Goal: Information Seeking & Learning: Learn about a topic

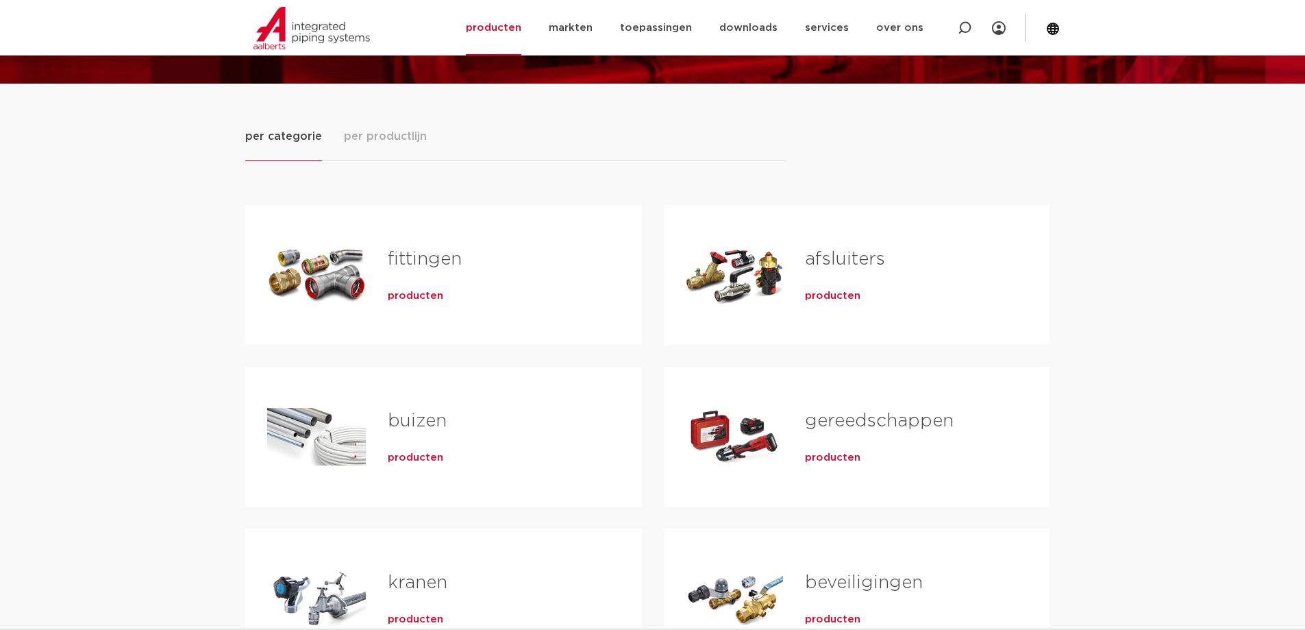
scroll to position [206, 0]
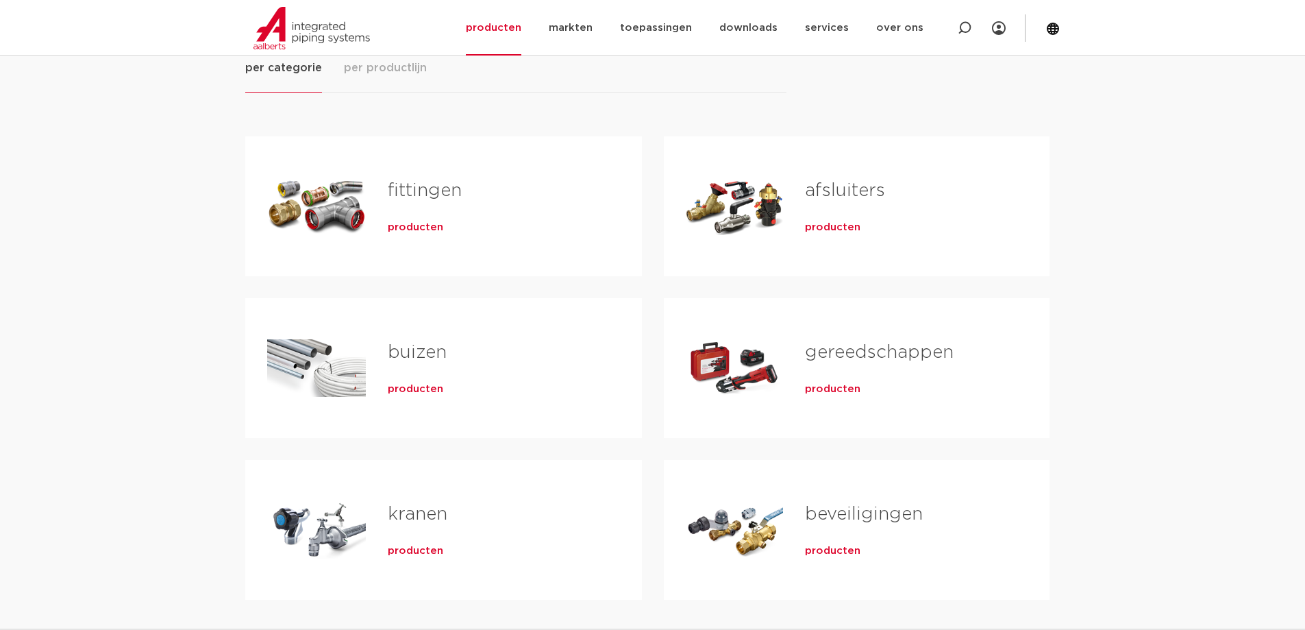
click at [436, 201] on h2 "fittingen" at bounding box center [493, 194] width 210 height 32
click at [435, 193] on link "fittingen" at bounding box center [425, 191] width 74 height 18
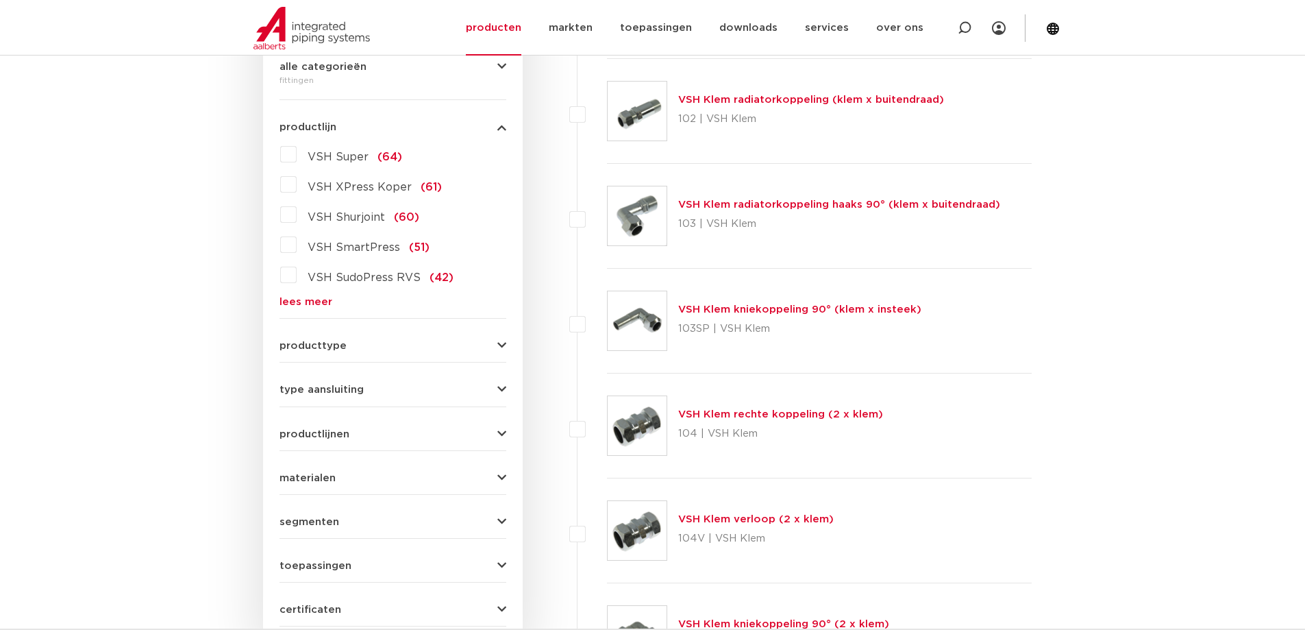
scroll to position [411, 0]
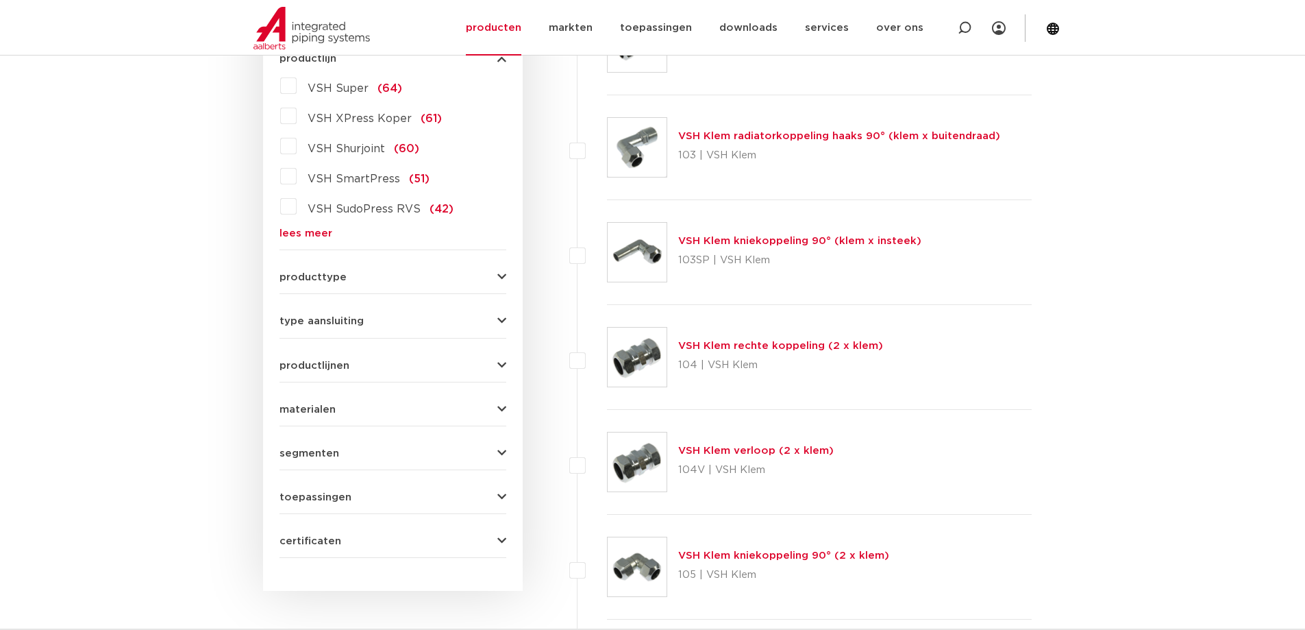
click at [507, 498] on div "wis alles filter producten zoek op naam of productnummer alle categorieën fitti…" at bounding box center [393, 221] width 260 height 737
click at [503, 495] on icon "button" at bounding box center [501, 497] width 9 height 10
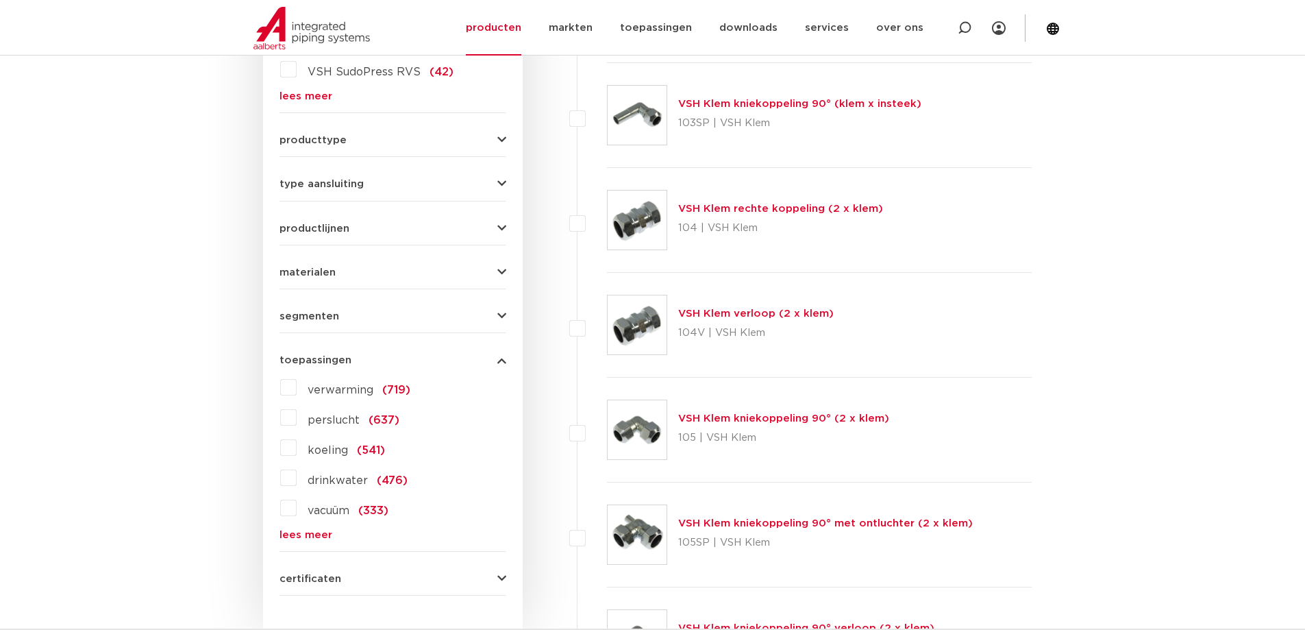
scroll to position [617, 0]
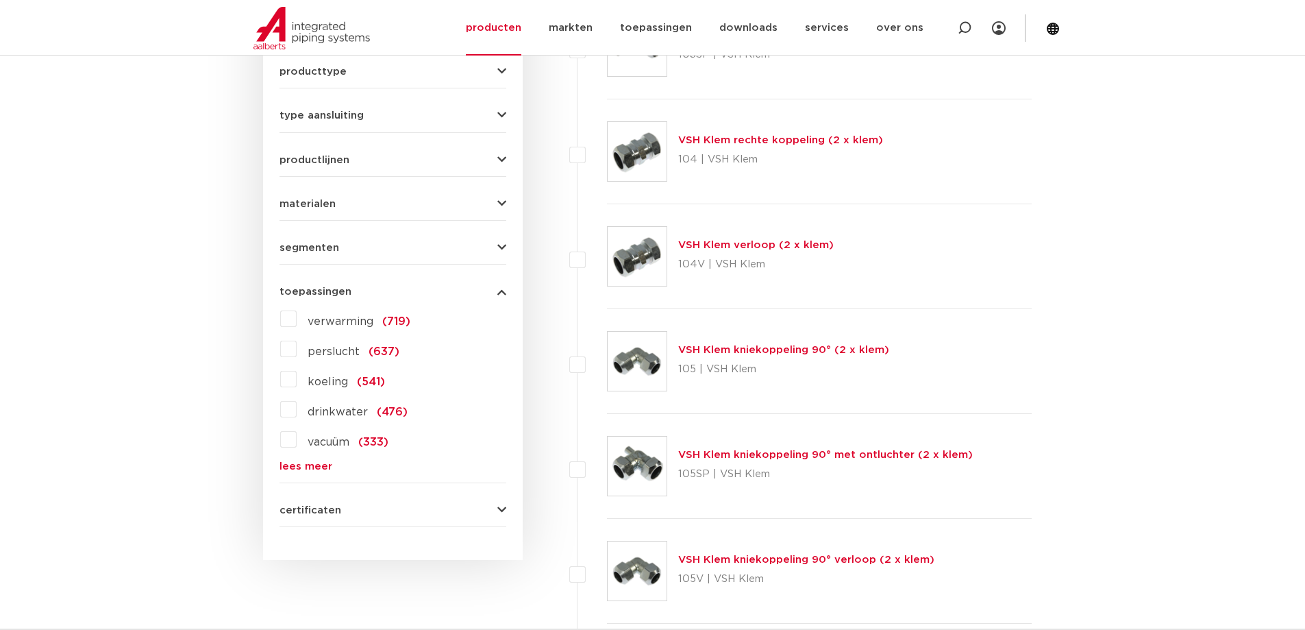
click at [318, 467] on link "lees meer" at bounding box center [393, 466] width 227 height 10
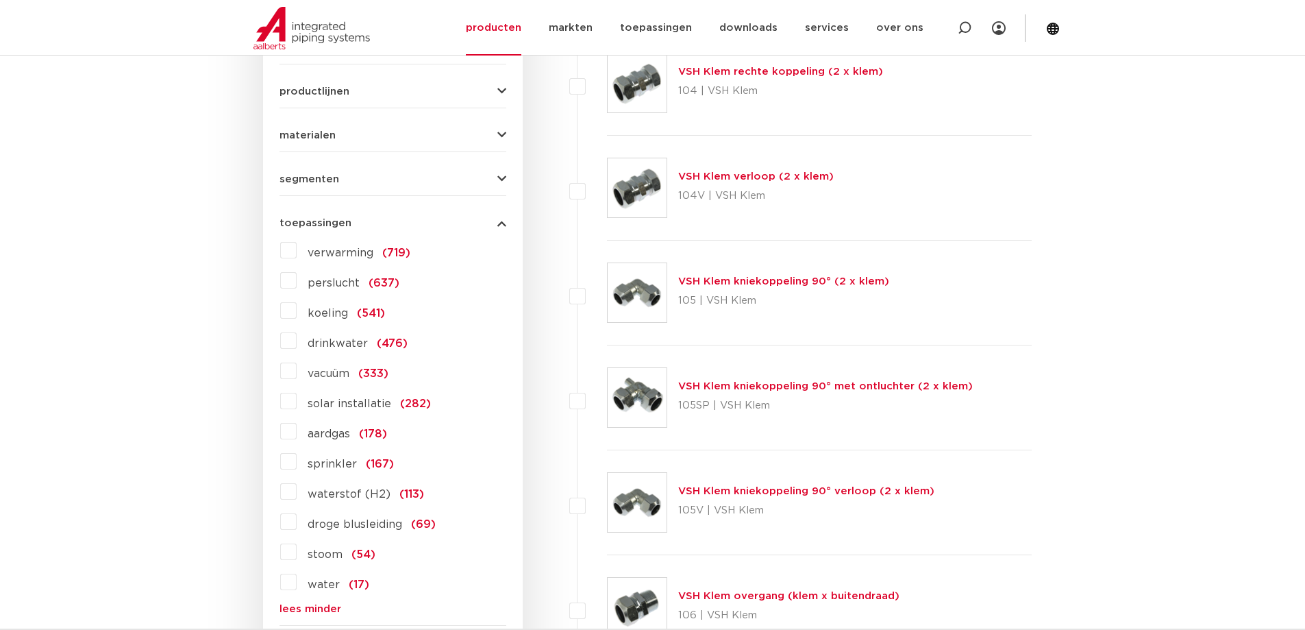
scroll to position [754, 0]
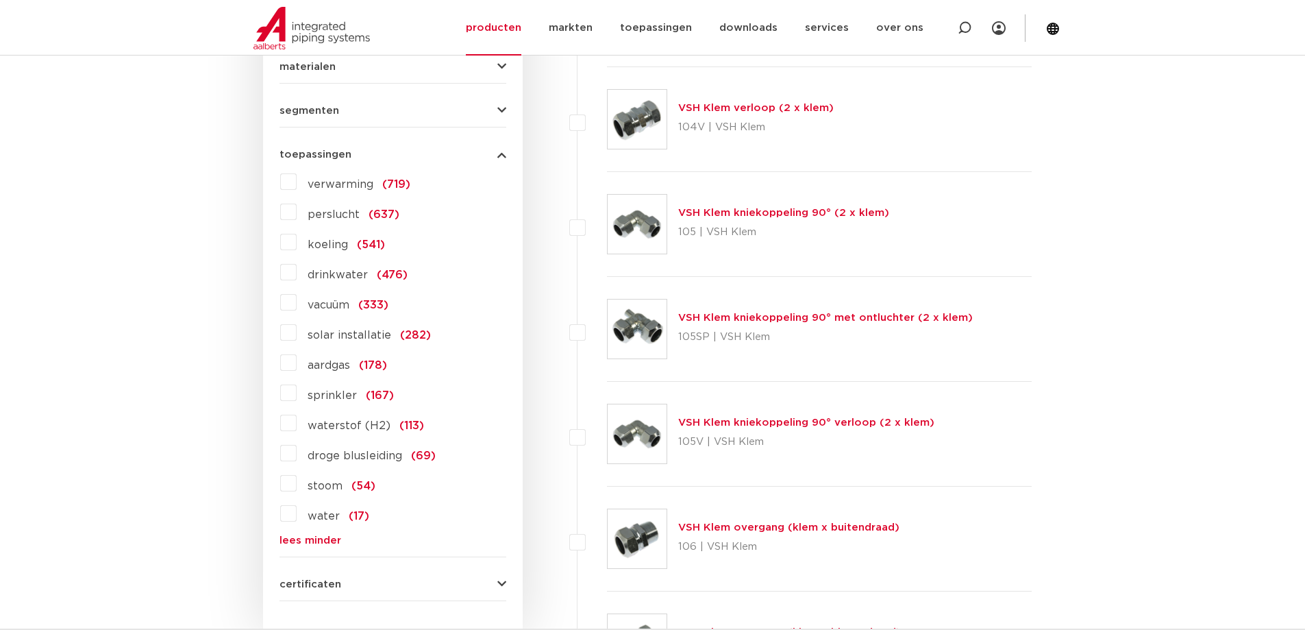
click at [297, 423] on label "waterstof (H2) (113)" at bounding box center [360, 423] width 127 height 22
click at [0, 0] on input "waterstof (H2) (113)" at bounding box center [0, 0] width 0 height 0
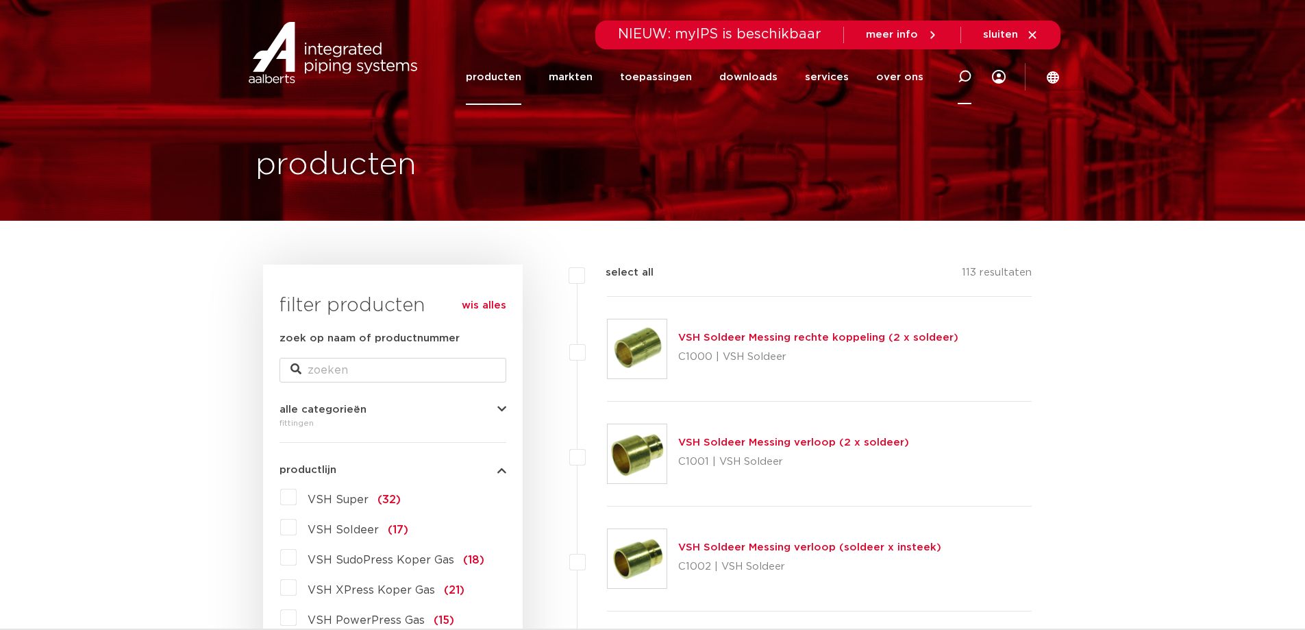
click at [966, 78] on icon at bounding box center [965, 77] width 14 height 14
type input "Argon gas"
click button "Zoeken" at bounding box center [0, 0] width 0 height 0
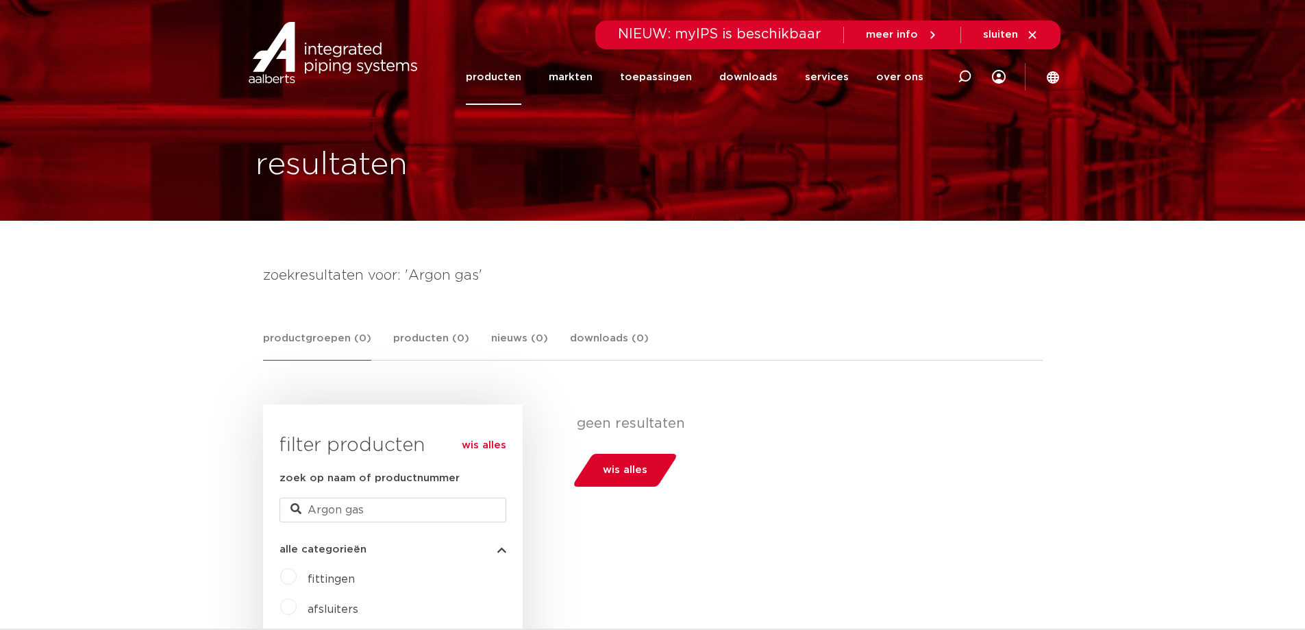
click at [499, 77] on link "producten" at bounding box center [494, 77] width 56 height 56
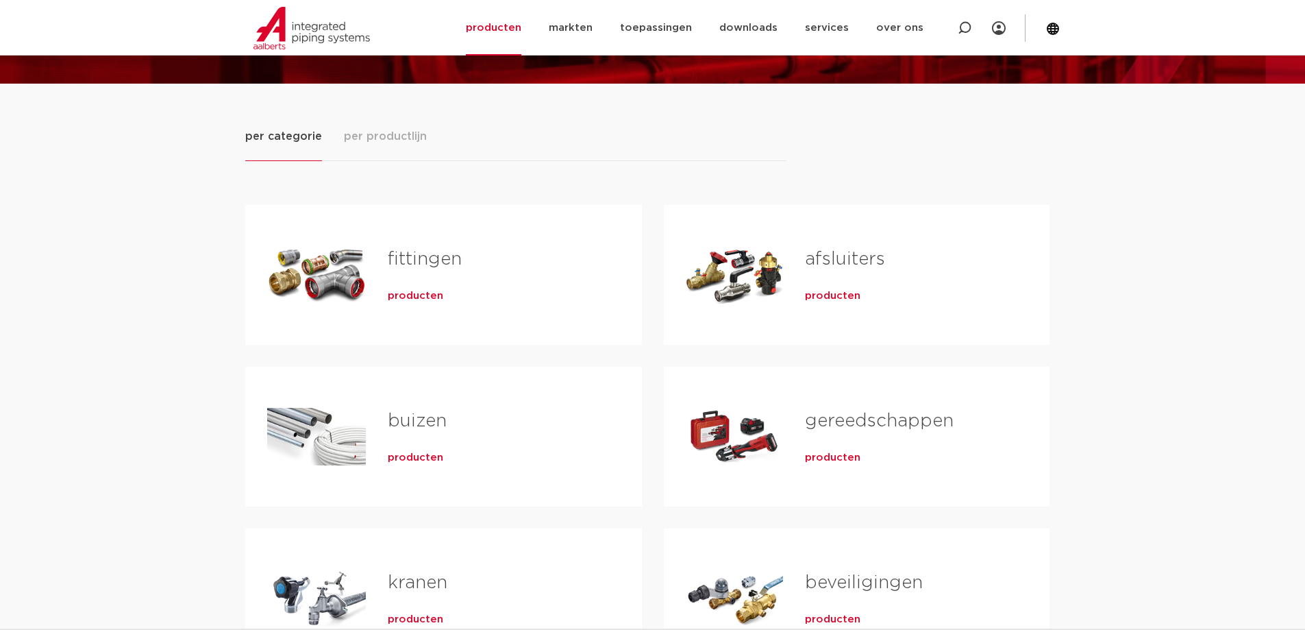
scroll to position [137, 0]
click at [415, 256] on link "fittingen" at bounding box center [425, 259] width 74 height 18
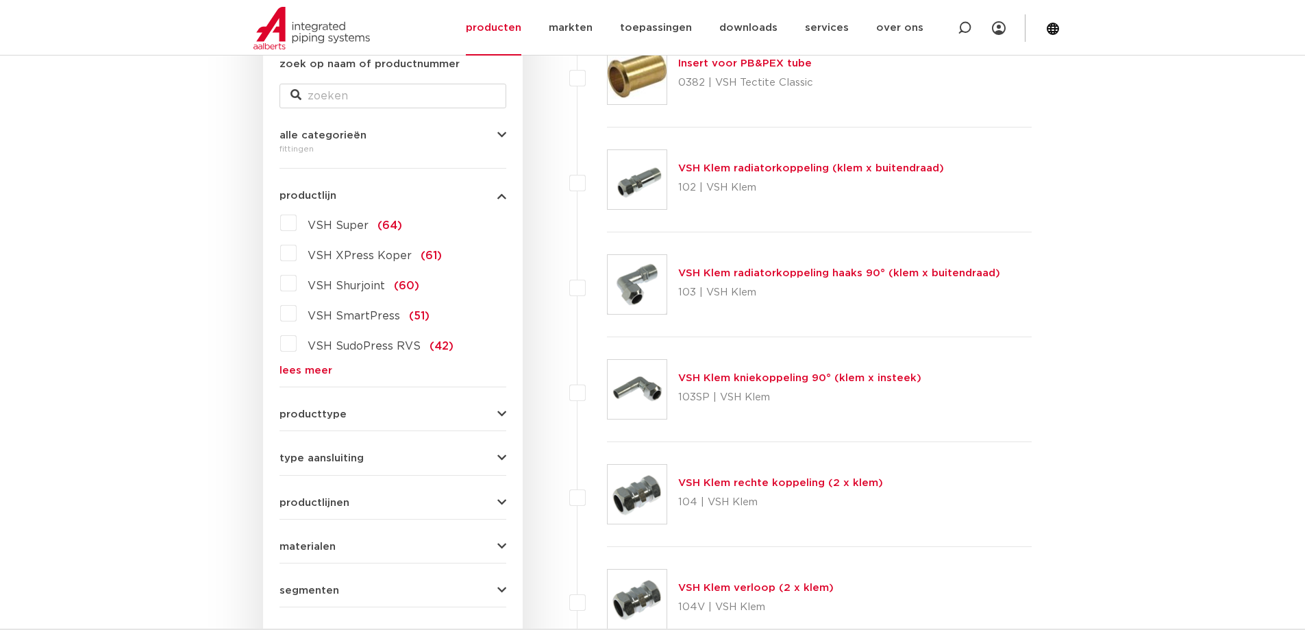
scroll to position [411, 0]
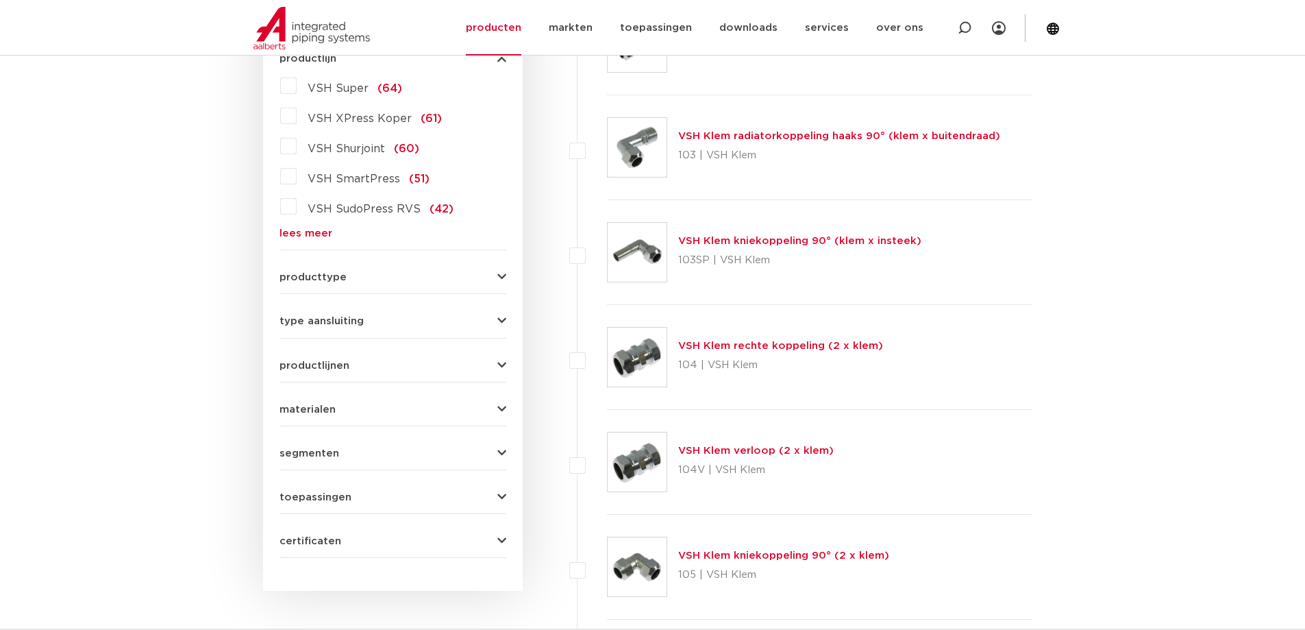
click at [508, 495] on div "wis alles filter producten zoek op naam of productnummer alle categorieën fitti…" at bounding box center [393, 221] width 260 height 737
click at [495, 495] on button "toepassingen" at bounding box center [393, 497] width 227 height 10
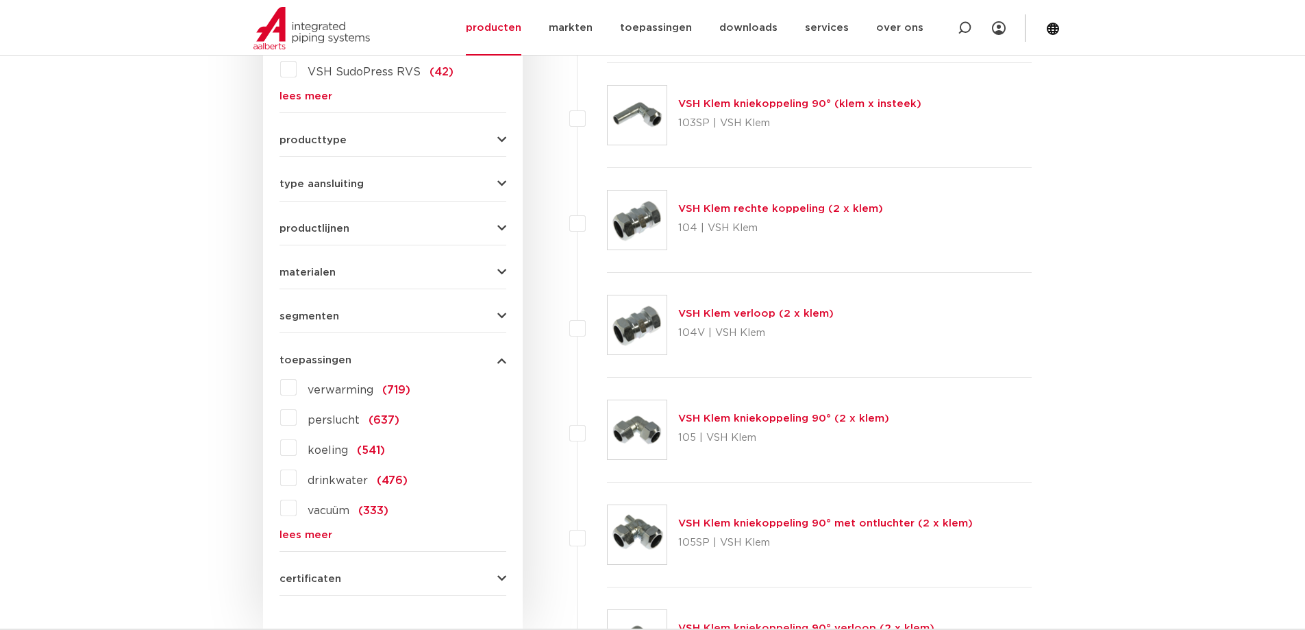
scroll to position [617, 0]
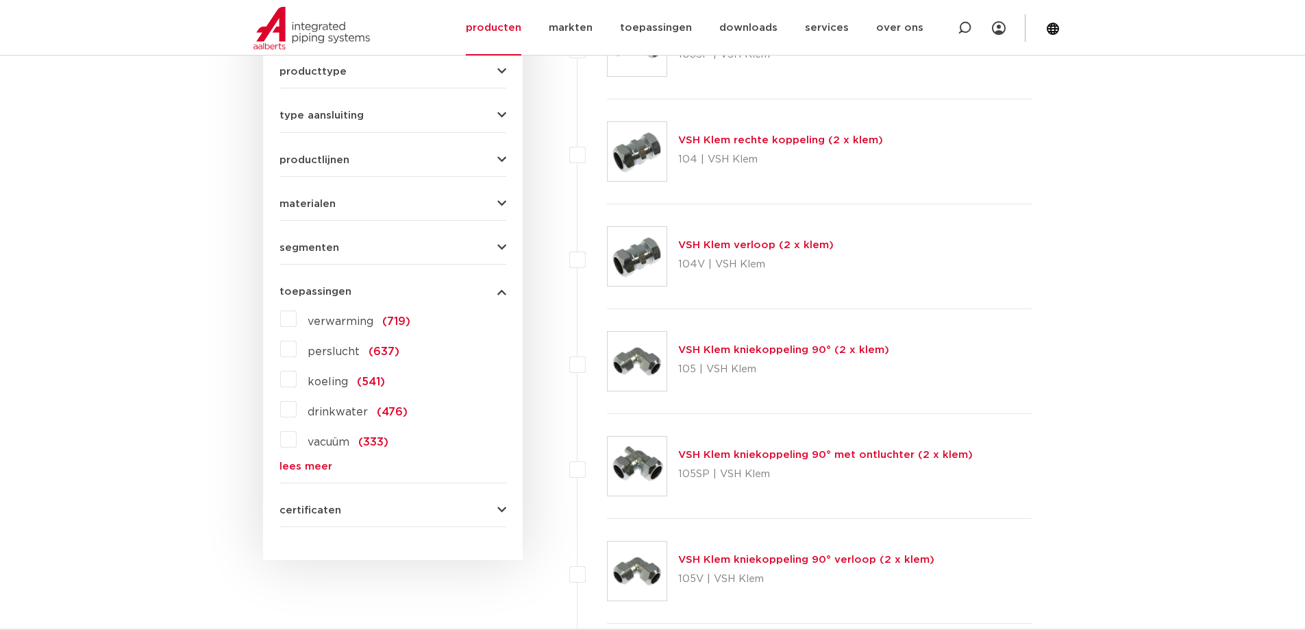
click at [308, 467] on link "lees meer" at bounding box center [393, 466] width 227 height 10
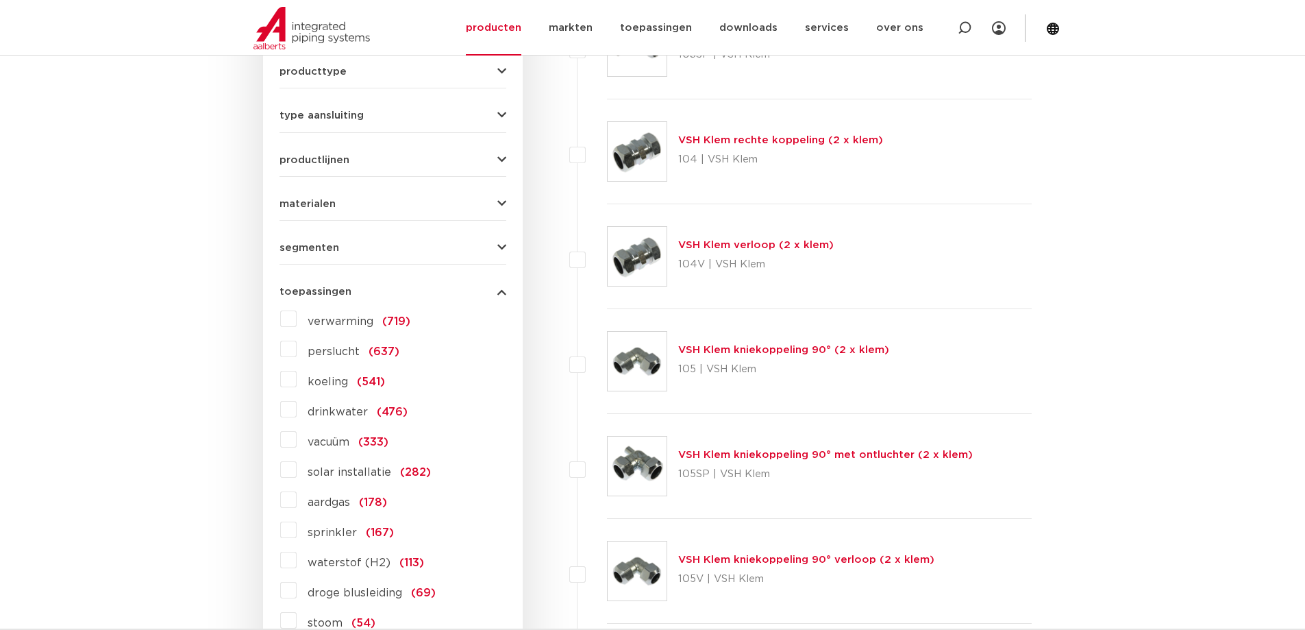
scroll to position [685, 0]
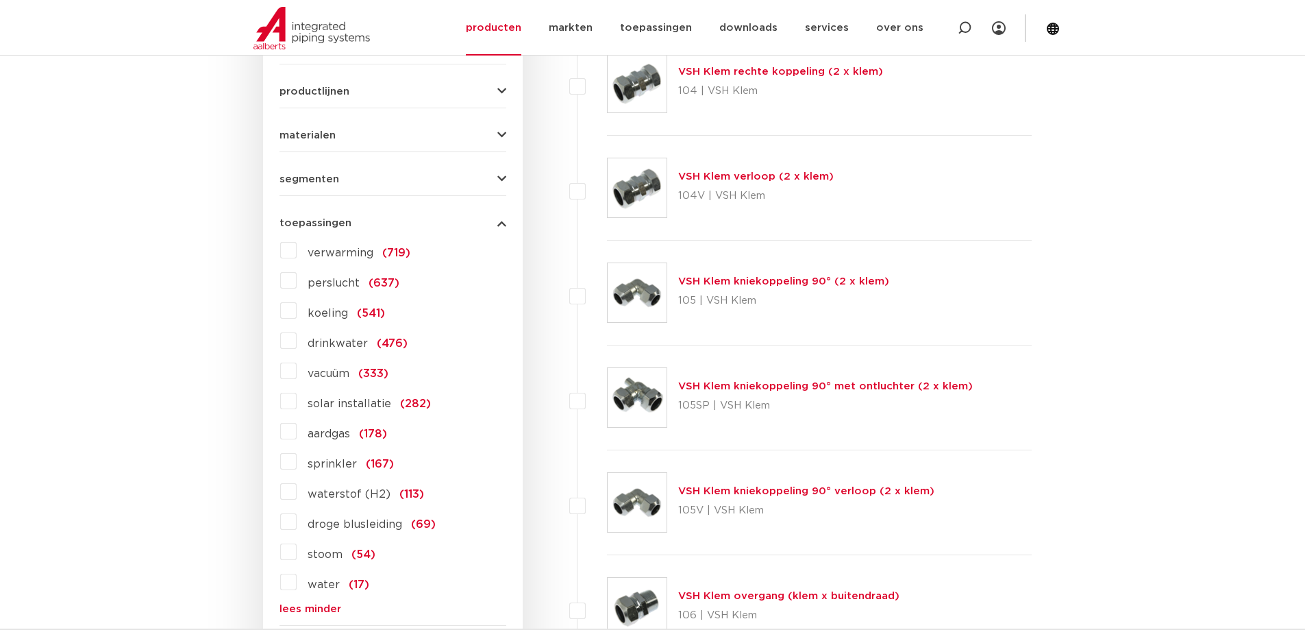
click at [297, 430] on label "aardgas (178)" at bounding box center [342, 431] width 90 height 22
click at [0, 0] on input "aardgas (178)" at bounding box center [0, 0] width 0 height 0
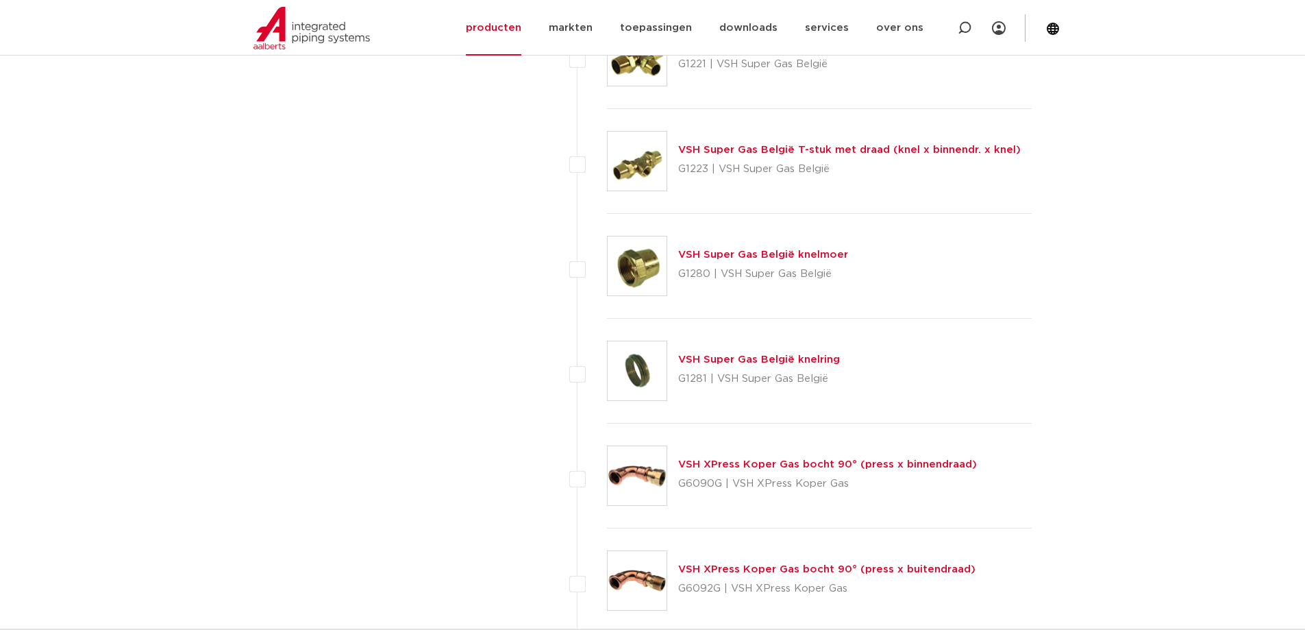
scroll to position [5841, 0]
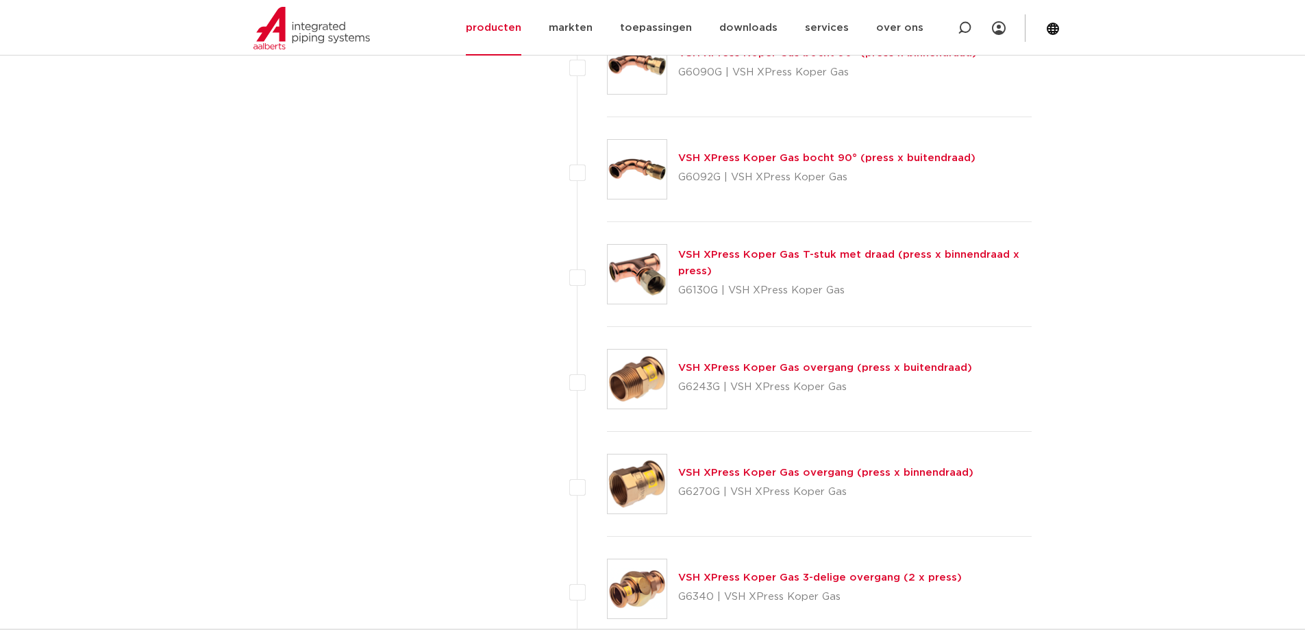
click at [787, 158] on link "VSH XPress Koper Gas bocht 90° (press x buitendraad)" at bounding box center [826, 158] width 297 height 10
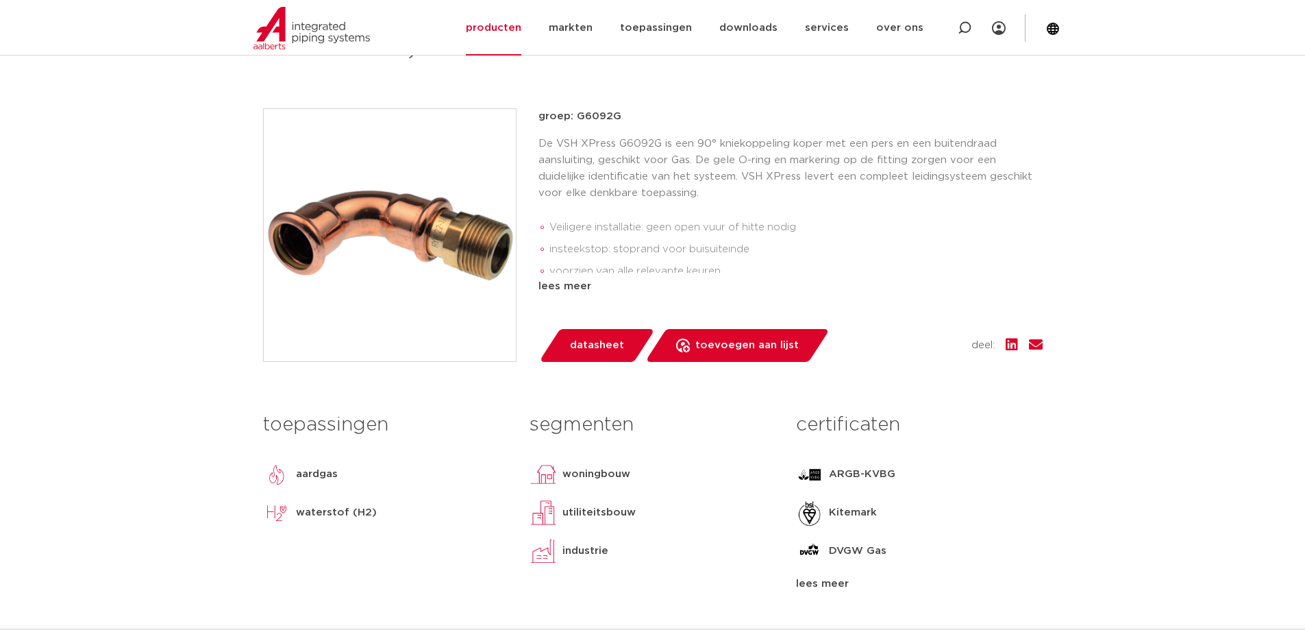
scroll to position [480, 0]
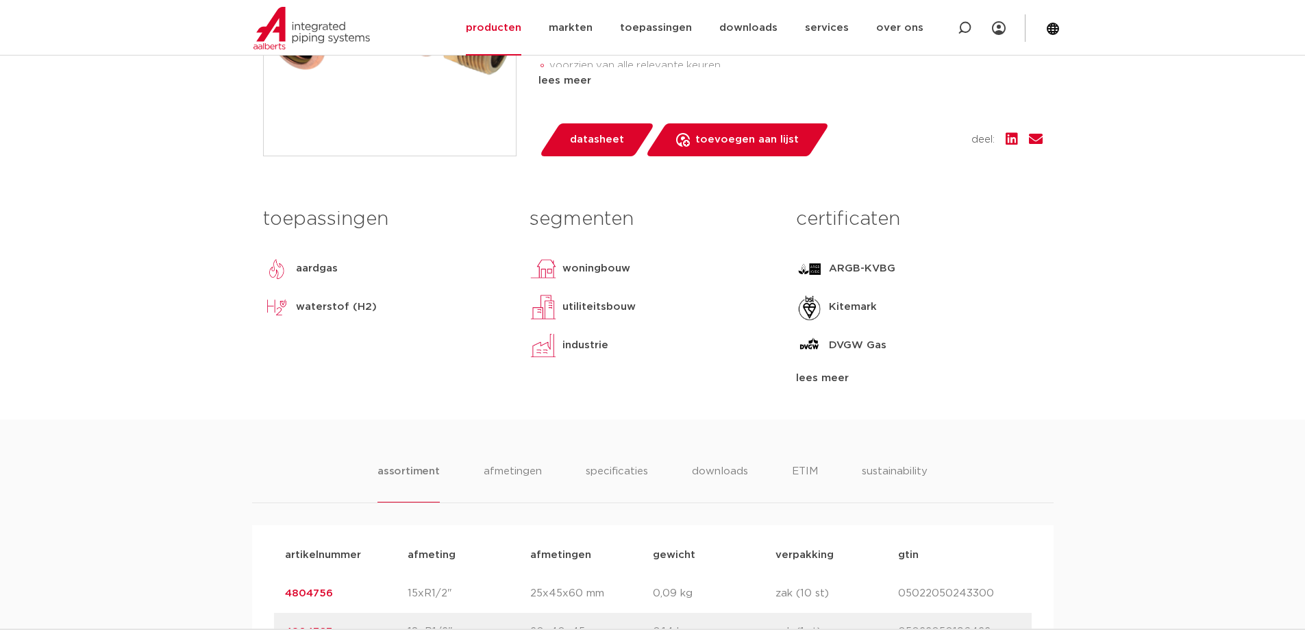
click at [824, 378] on div "lees meer" at bounding box center [919, 378] width 246 height 16
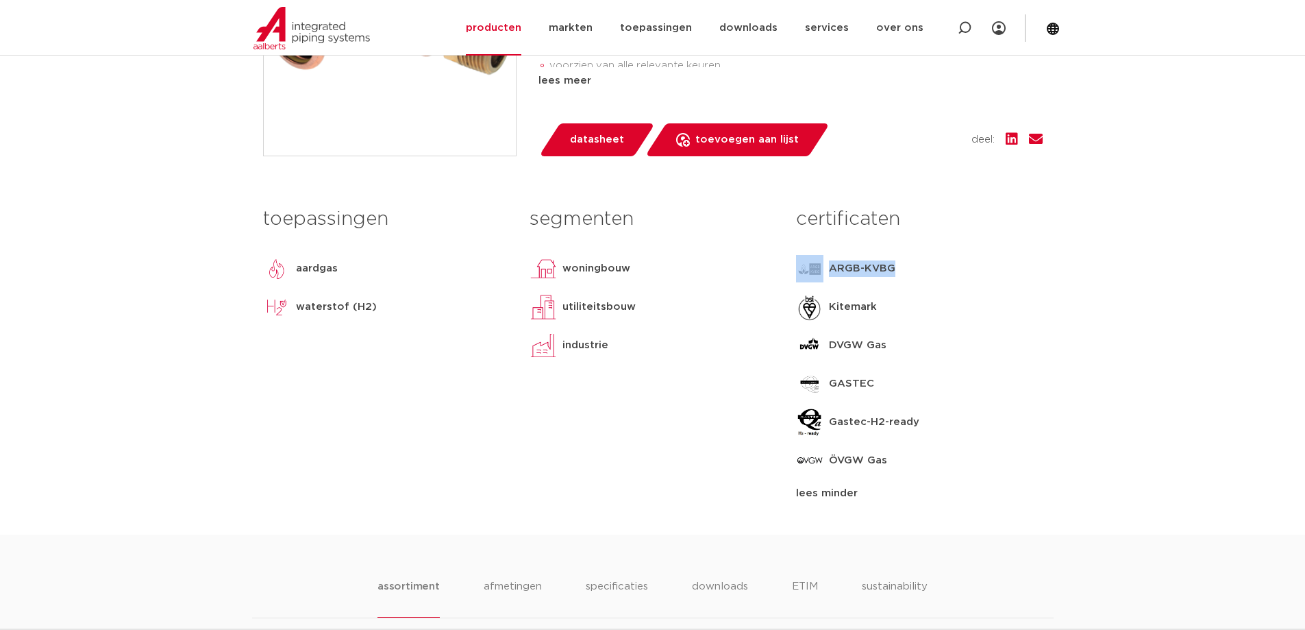
drag, startPoint x: 899, startPoint y: 266, endPoint x: 820, endPoint y: 267, distance: 79.5
click at [820, 267] on div "ARGB-KVBG" at bounding box center [919, 268] width 246 height 27
copy div "ARGB-KVBG"
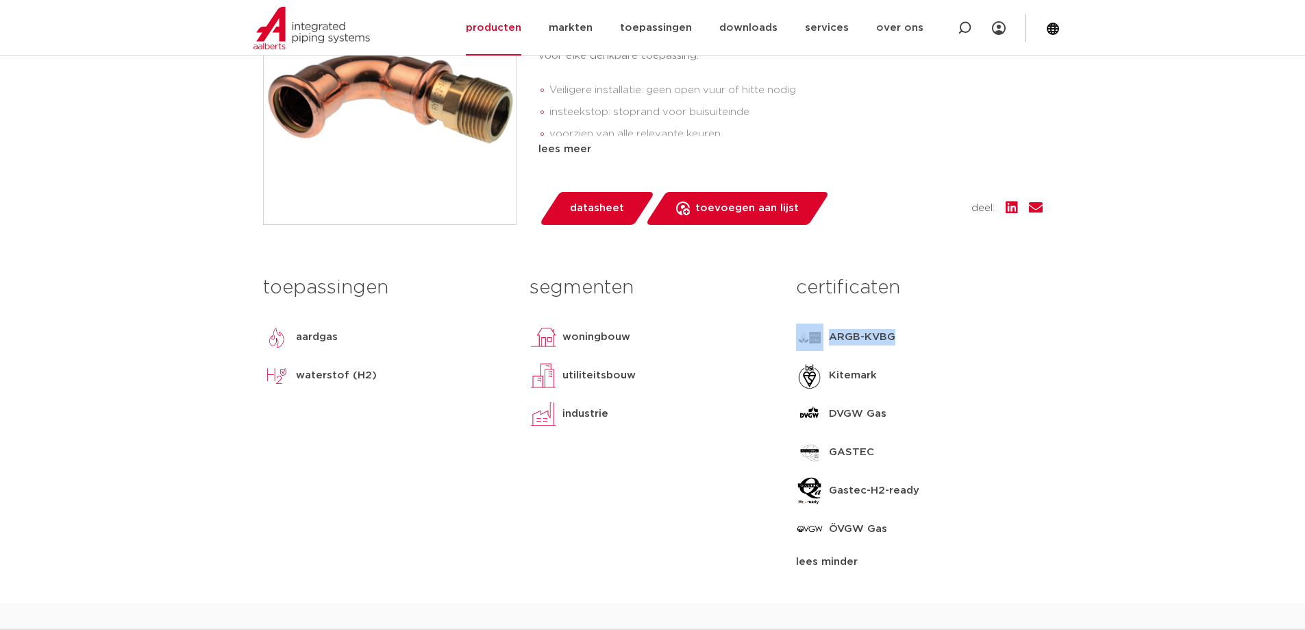
scroll to position [274, 0]
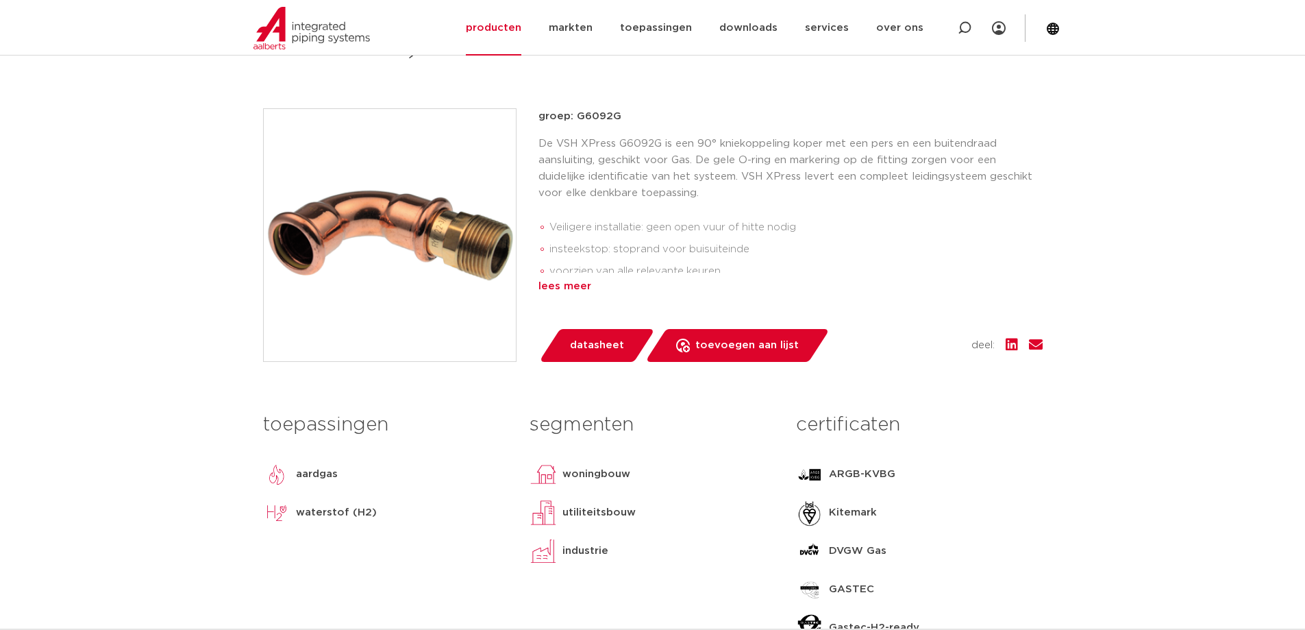
click at [563, 288] on div "lees meer" at bounding box center [791, 286] width 504 height 16
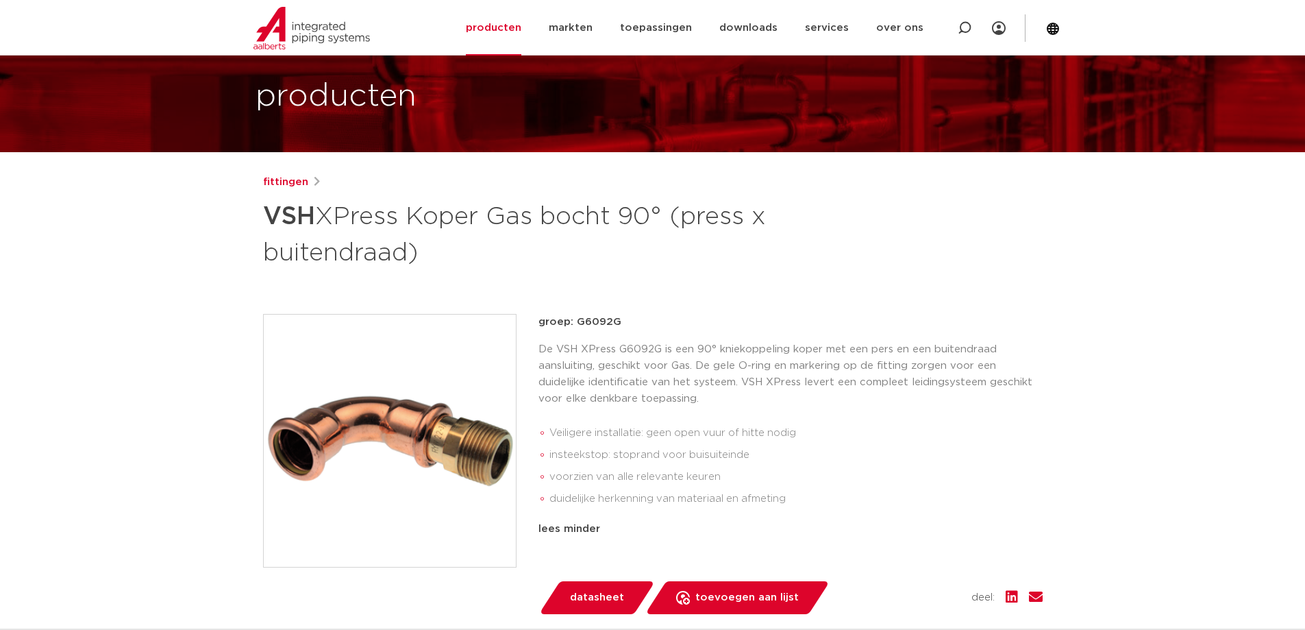
scroll to position [0, 0]
